Goal: Transaction & Acquisition: Subscribe to service/newsletter

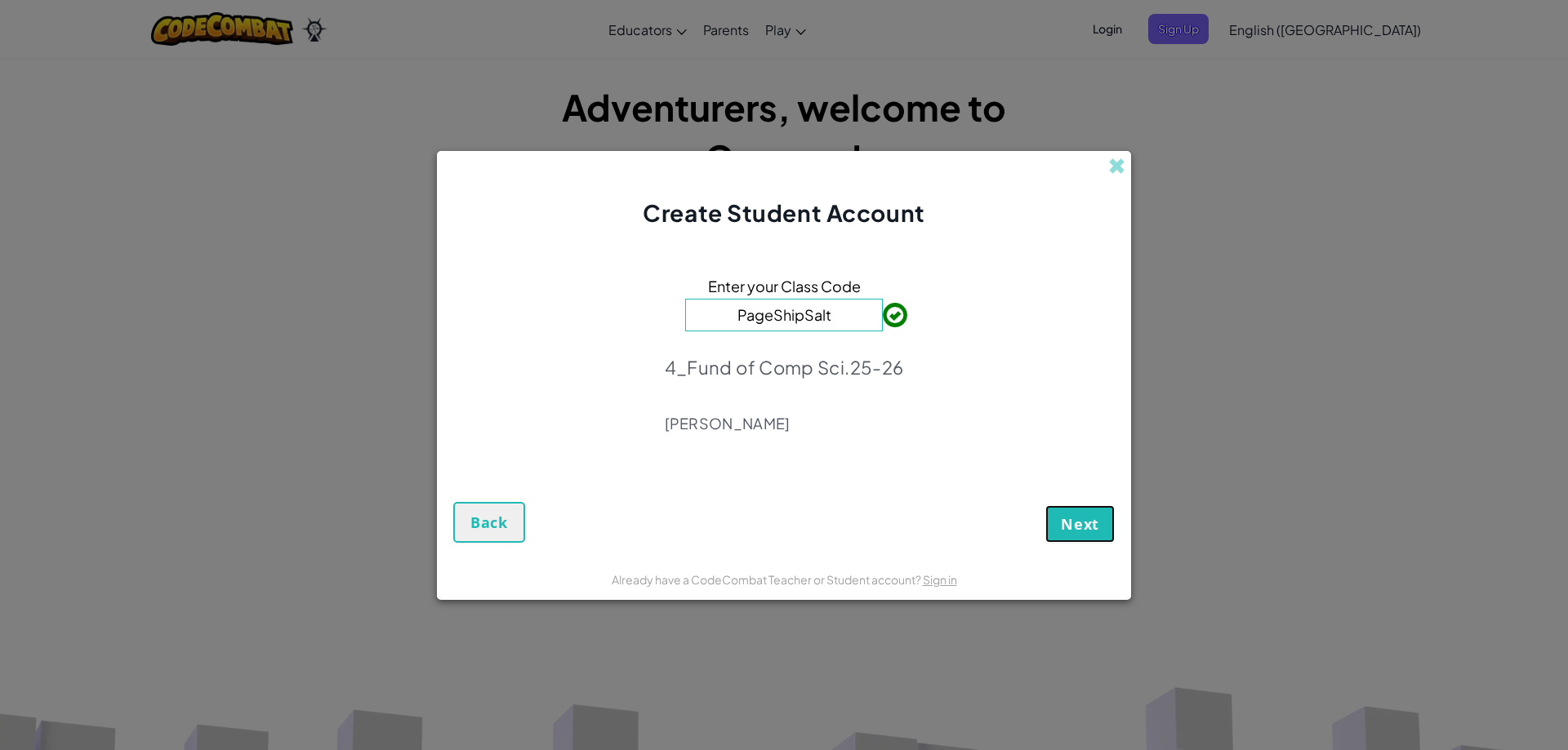
click at [1081, 533] on span "Next" at bounding box center [1080, 523] width 39 height 20
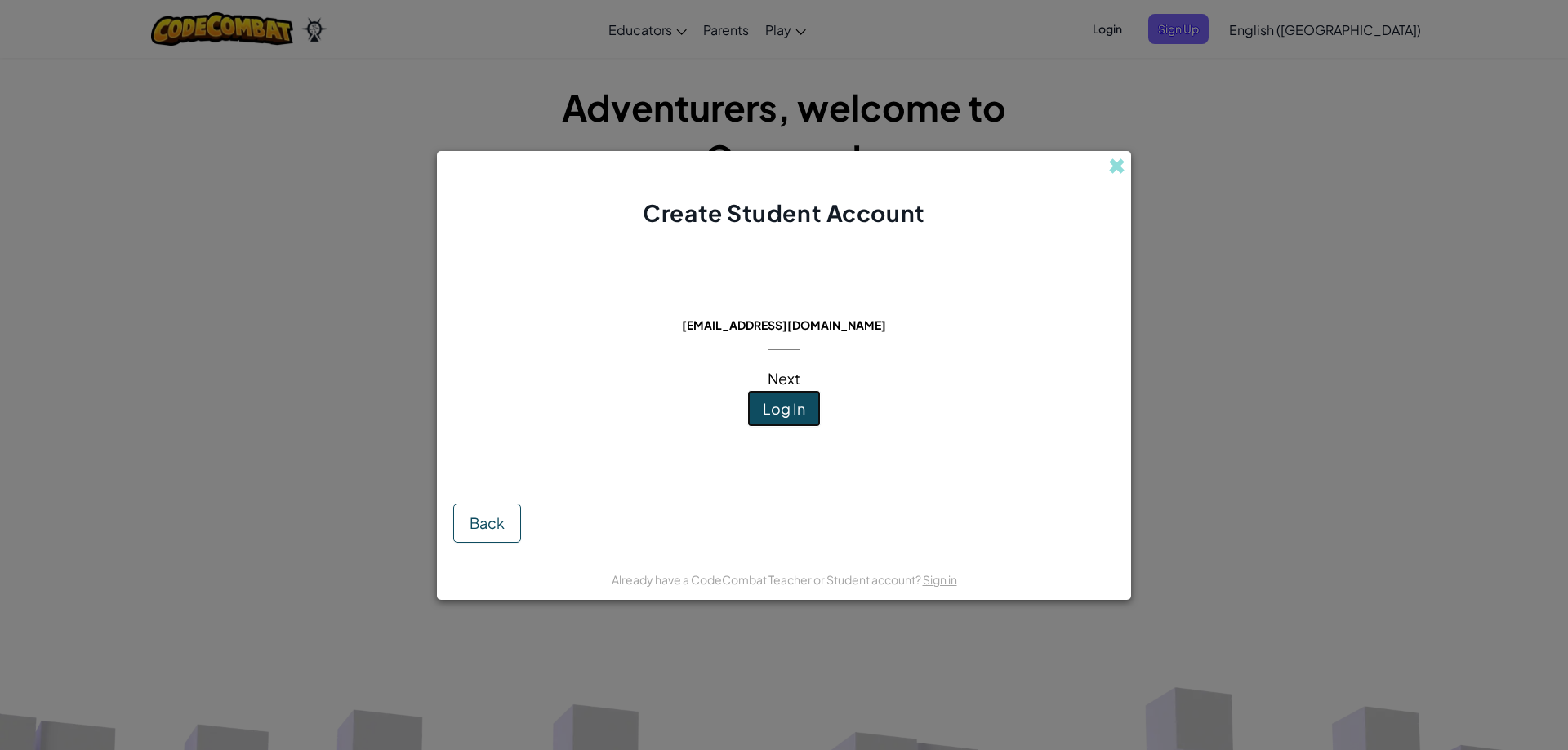
click at [776, 422] on button "Log In" at bounding box center [783, 409] width 73 height 38
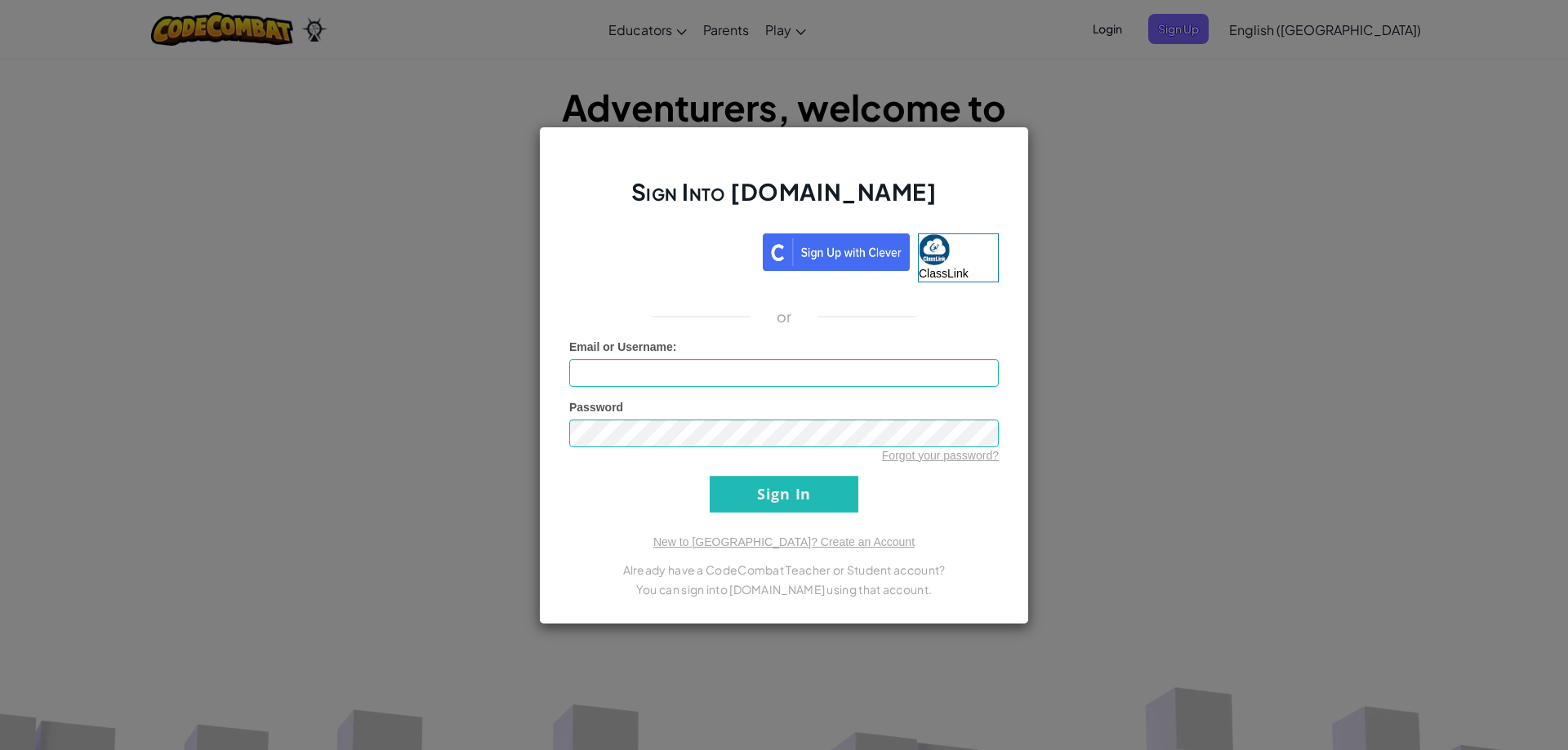
click at [683, 237] on iframe at bounding box center [662, 250] width 202 height 36
